Goal: Book appointment/travel/reservation

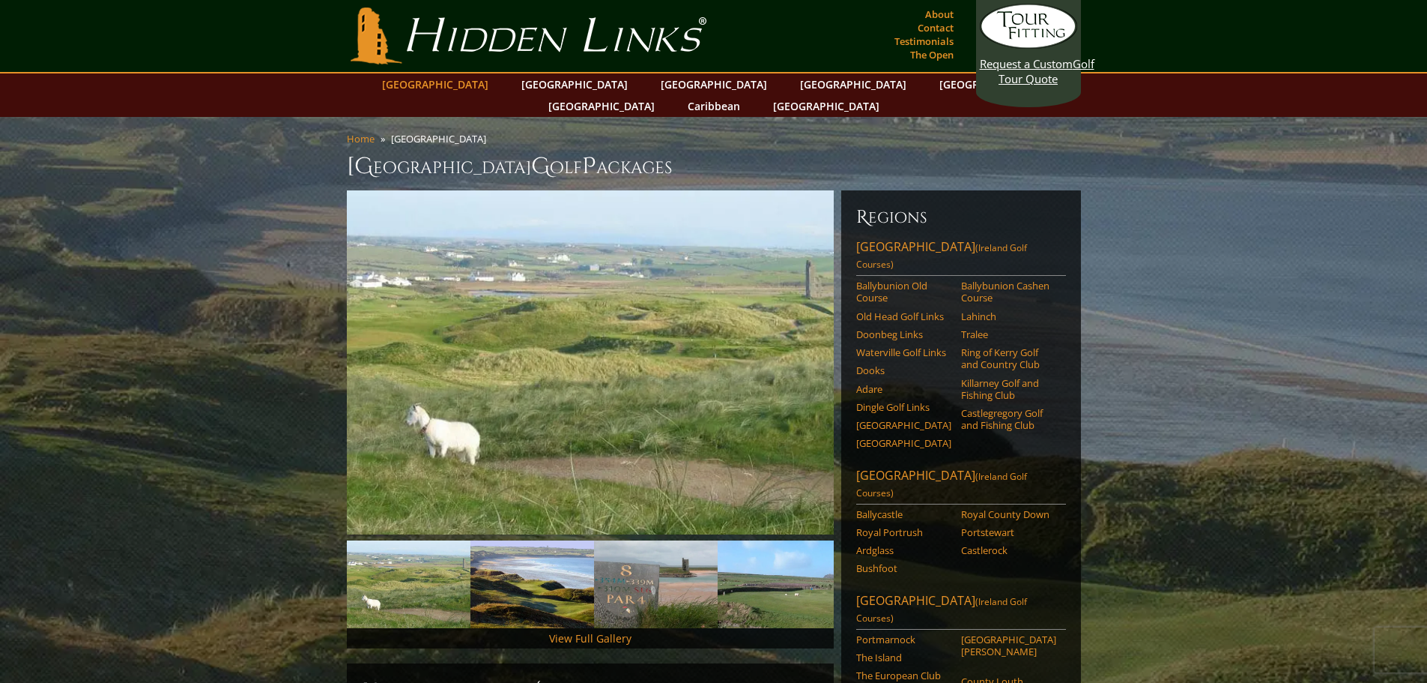
click at [476, 82] on link "[GEOGRAPHIC_DATA]" at bounding box center [435, 84] width 121 height 22
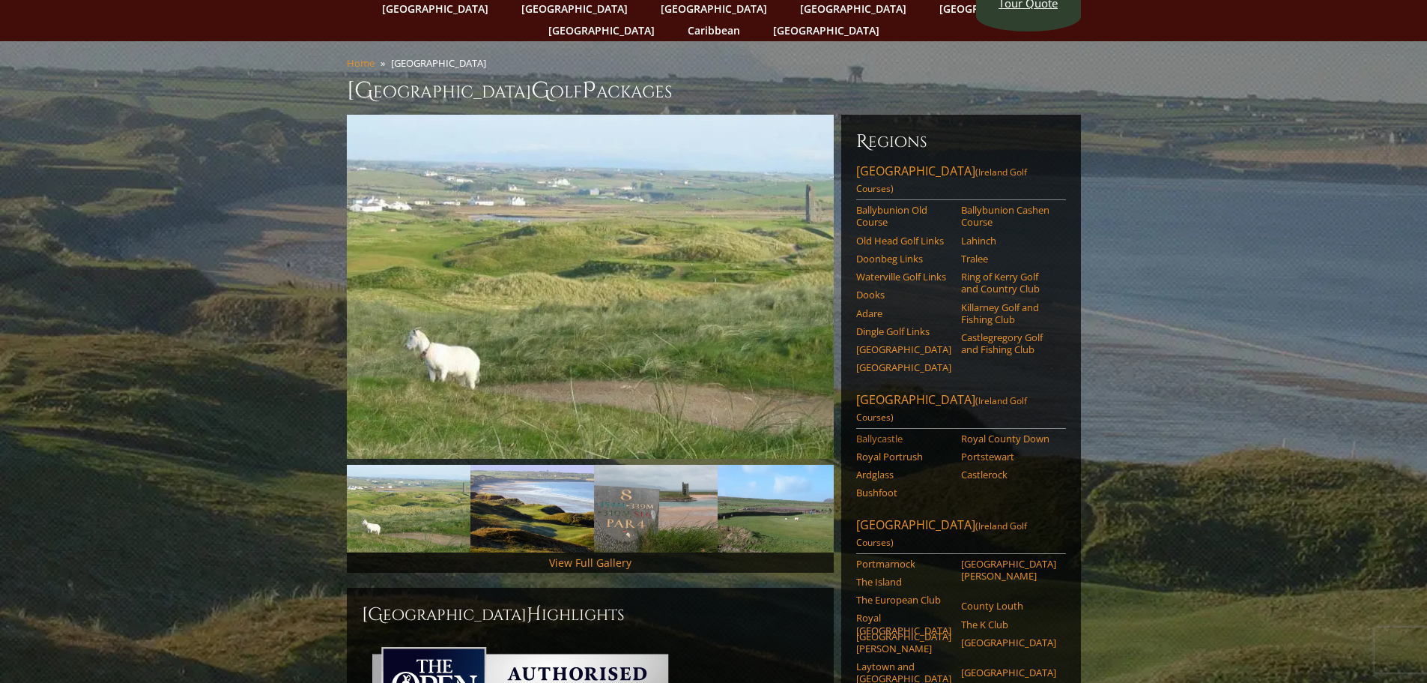
scroll to position [75, 0]
click at [969, 253] on link "Tralee" at bounding box center [1008, 259] width 95 height 12
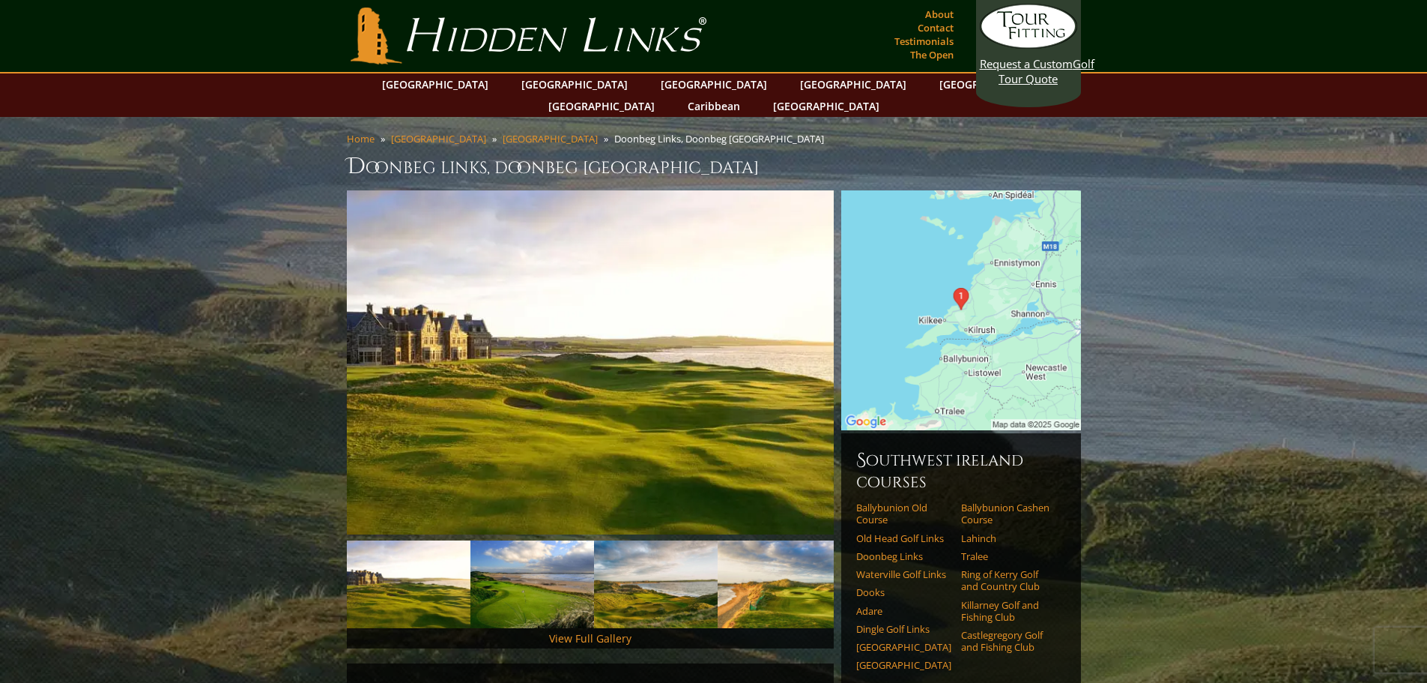
click at [993, 350] on img at bounding box center [961, 310] width 240 height 240
